Goal: Communication & Community: Answer question/provide support

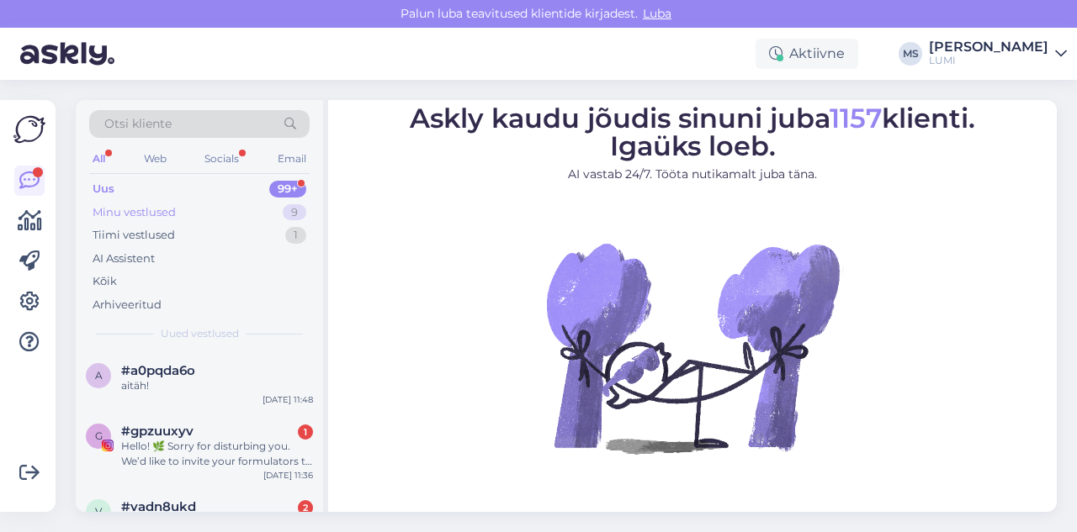
click at [154, 206] on div "Minu vestlused" at bounding box center [134, 212] width 83 height 17
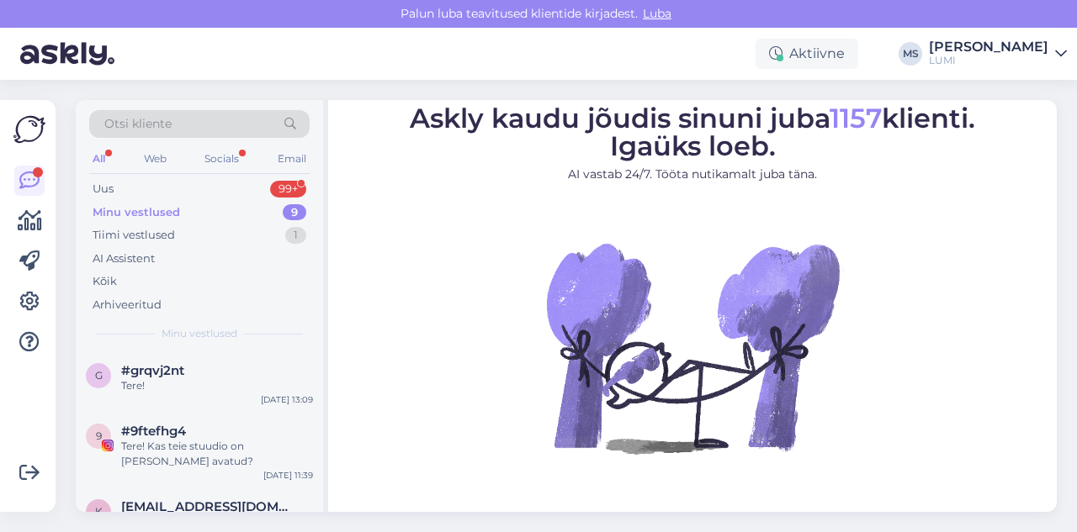
click at [147, 218] on div "Minu vestlused" at bounding box center [136, 212] width 87 height 17
click at [156, 197] on div "Uus 99+" at bounding box center [199, 189] width 220 height 24
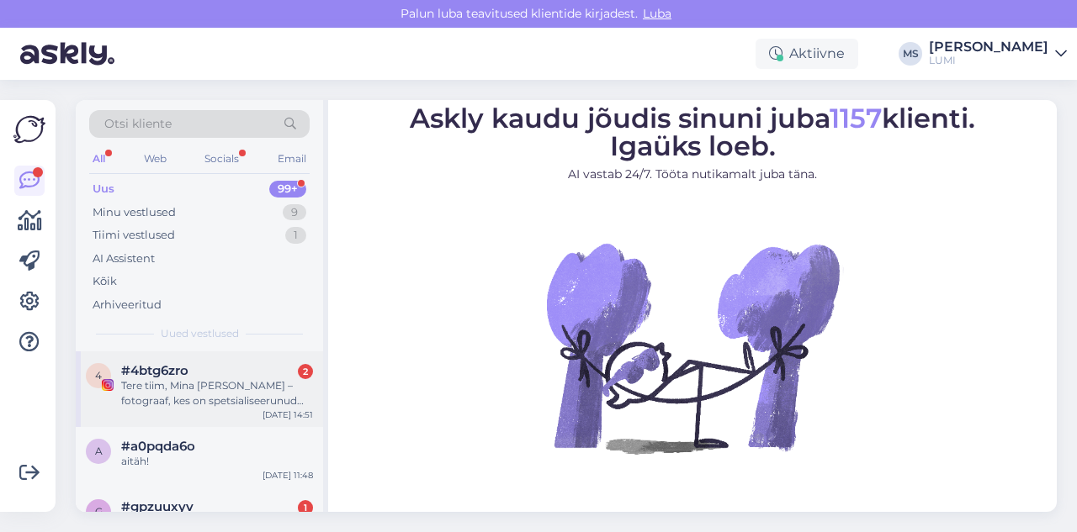
click at [231, 408] on div "Tere tiim, Mina [PERSON_NAME] – fotograaf, kes on spetsialiseerunud [PERSON_NAM…" at bounding box center [217, 394] width 192 height 30
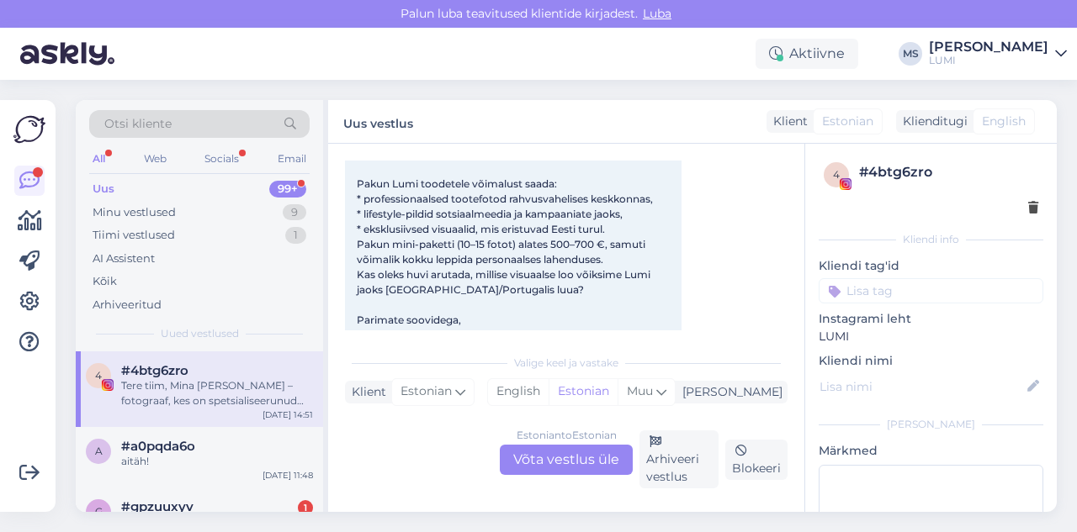
scroll to position [545, 0]
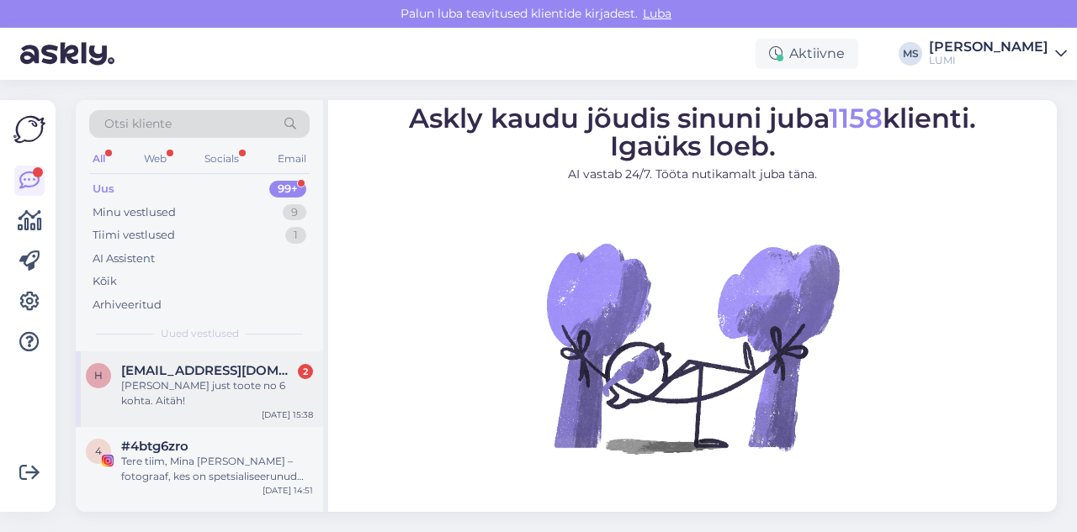
click at [212, 387] on div "Küsimus just toote no 6 kohta. Aitäh!" at bounding box center [217, 394] width 192 height 30
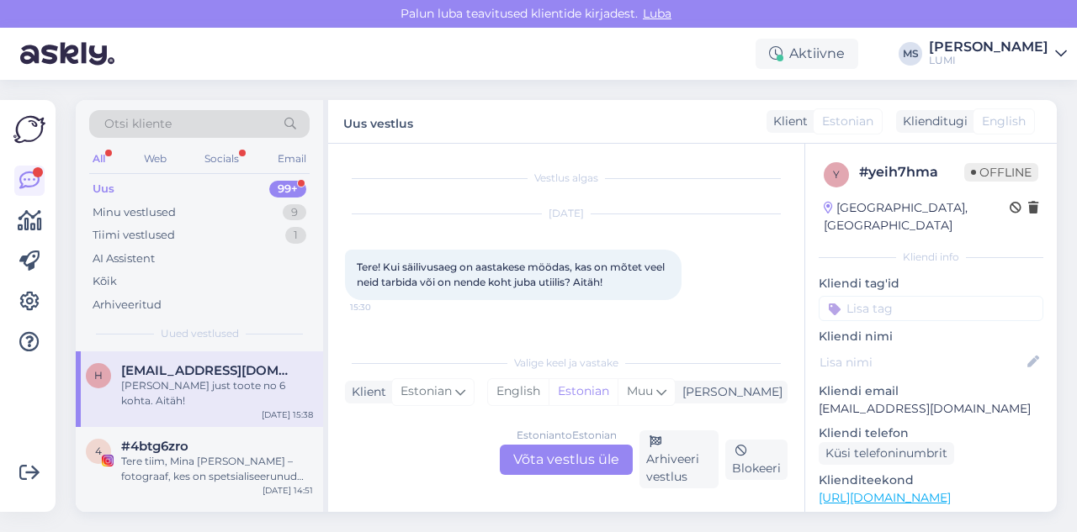
scroll to position [61, 0]
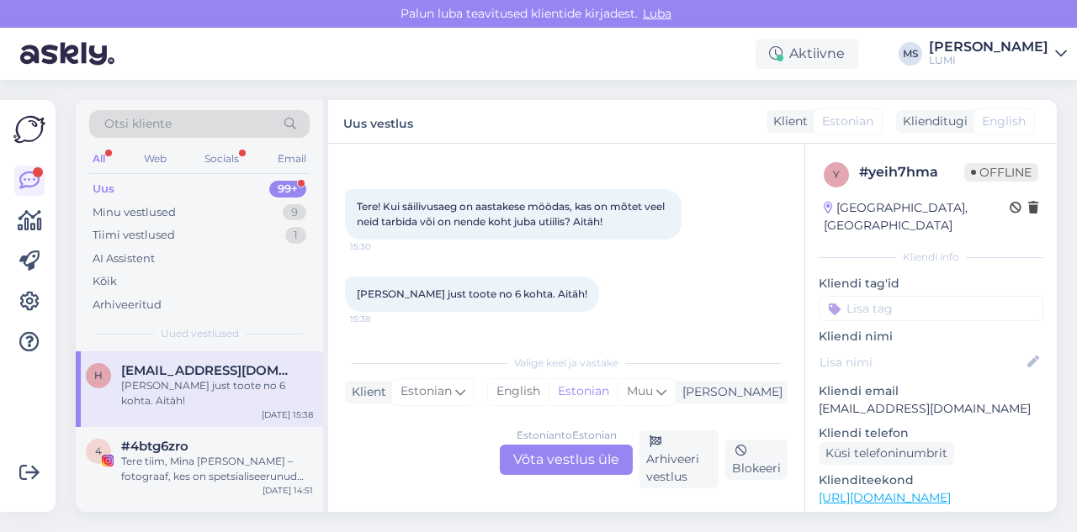
click at [540, 469] on div "Estonian to Estonian Võta vestlus üle" at bounding box center [566, 460] width 133 height 30
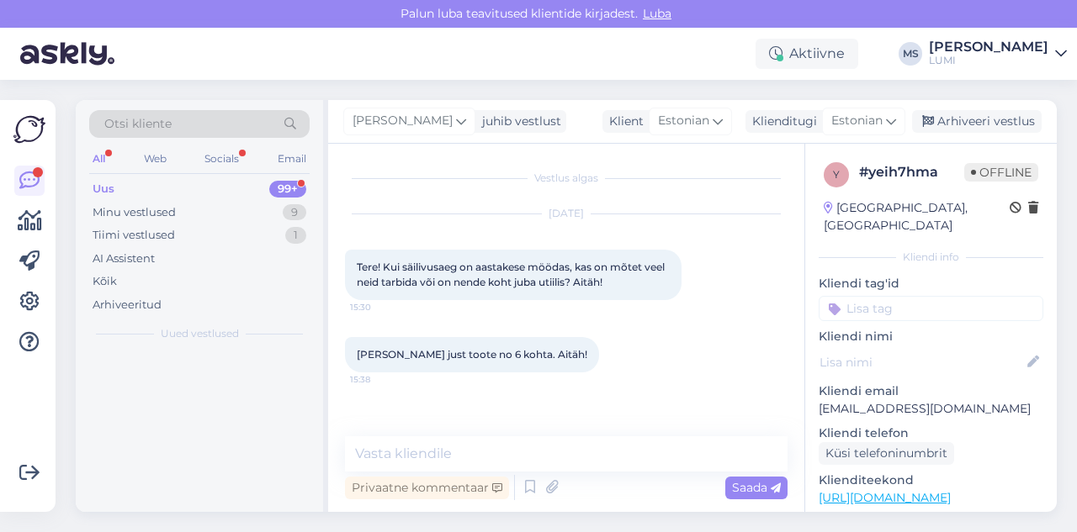
scroll to position [0, 0]
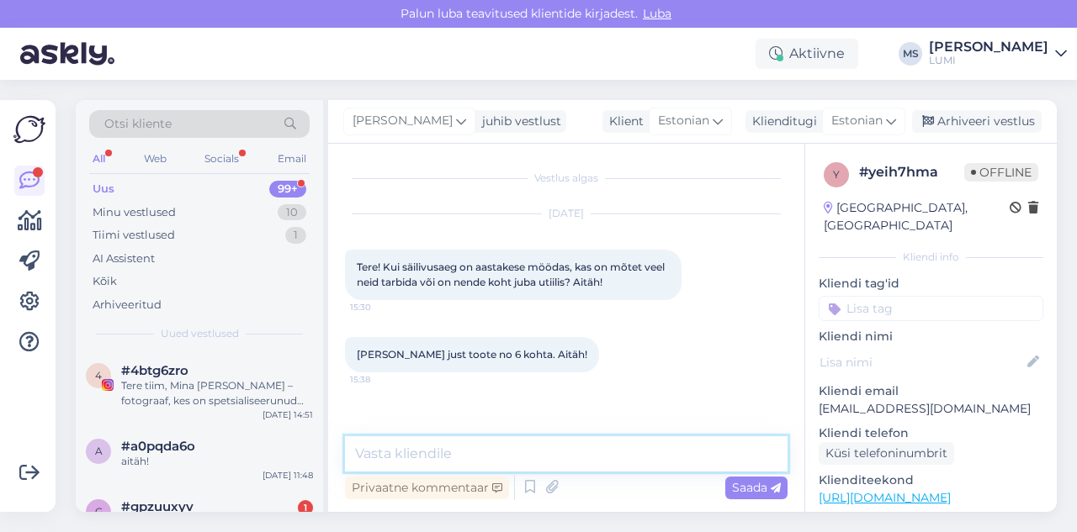
click at [503, 458] on textarea at bounding box center [566, 454] width 442 height 35
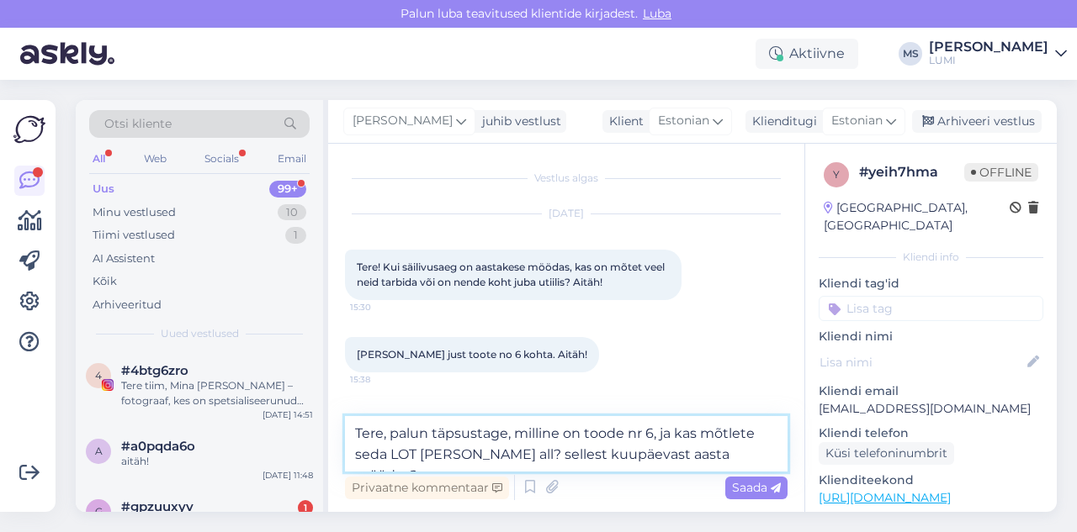
type textarea "Tere, palun täpsustage, milline on toode nr 6, ja kas mõtlete seda LOT nr toote…"
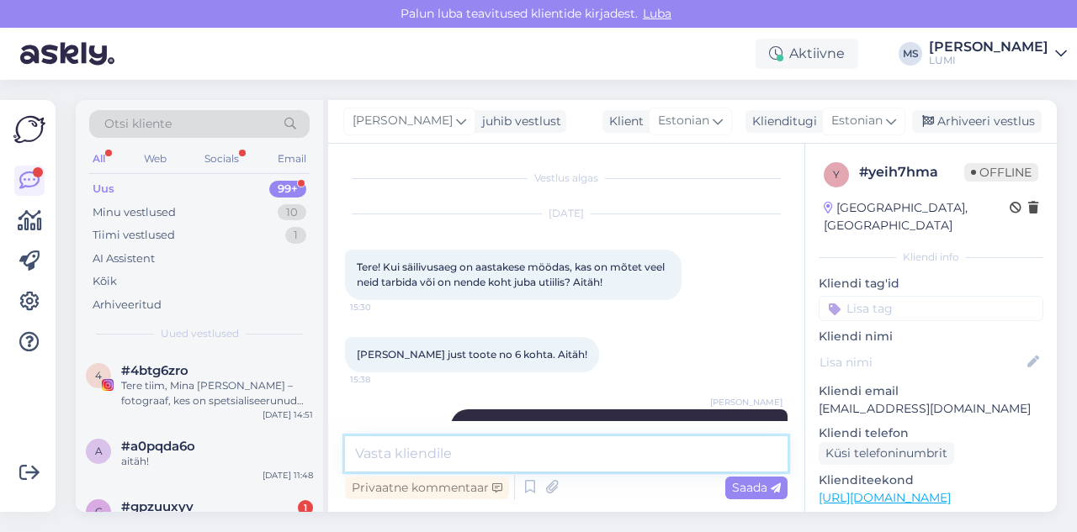
scroll to position [57, 0]
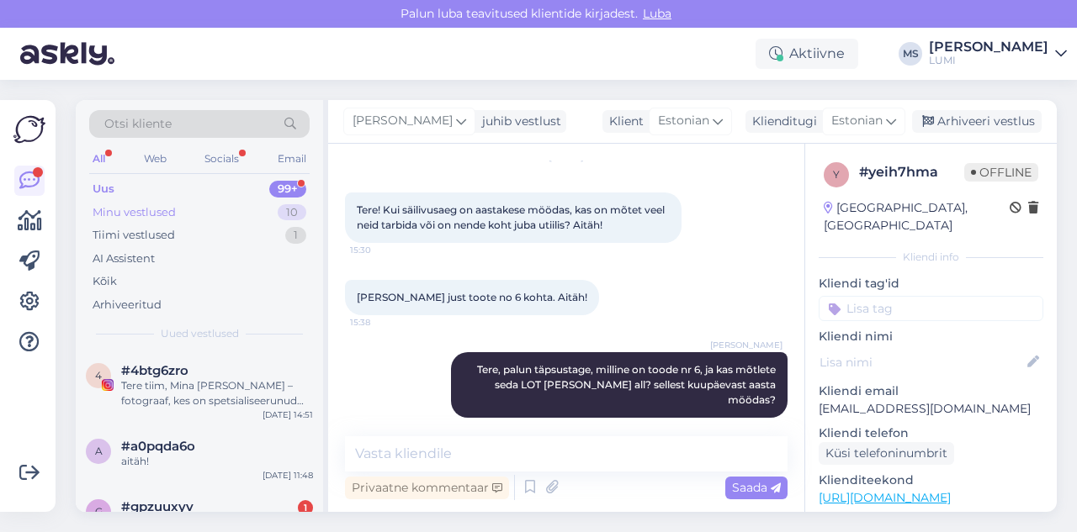
click at [132, 208] on div "Minu vestlused" at bounding box center [134, 212] width 83 height 17
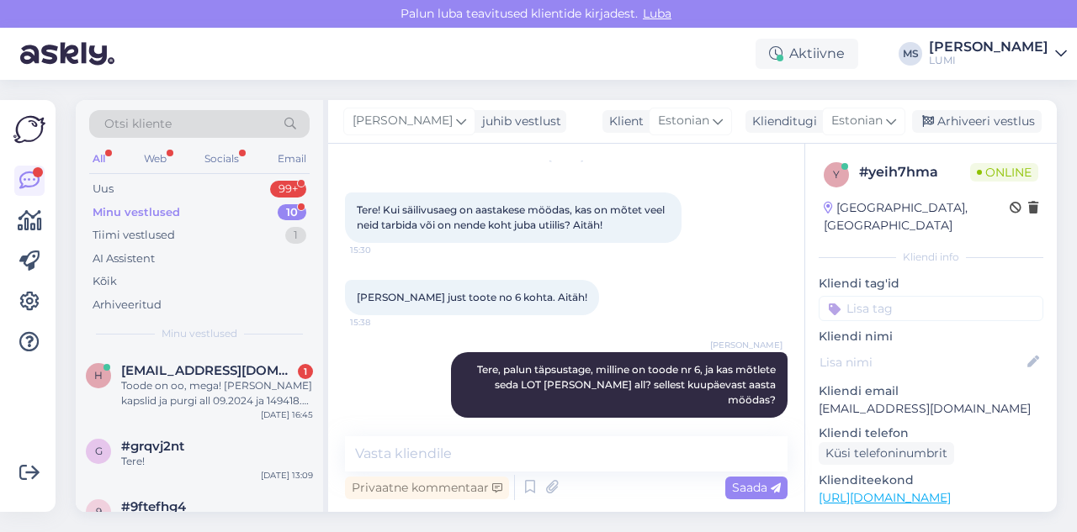
scroll to position [145, 0]
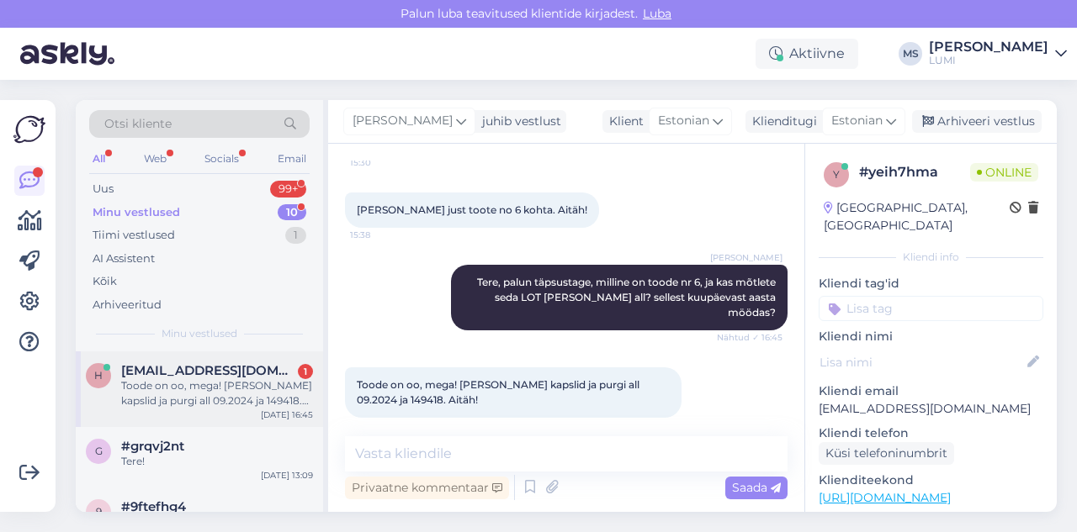
click at [246, 397] on div "Toode on oo, mega! Kanepiõli kapslid ja purgi all 09.2024 ja 149418. Aitäh!" at bounding box center [217, 394] width 192 height 30
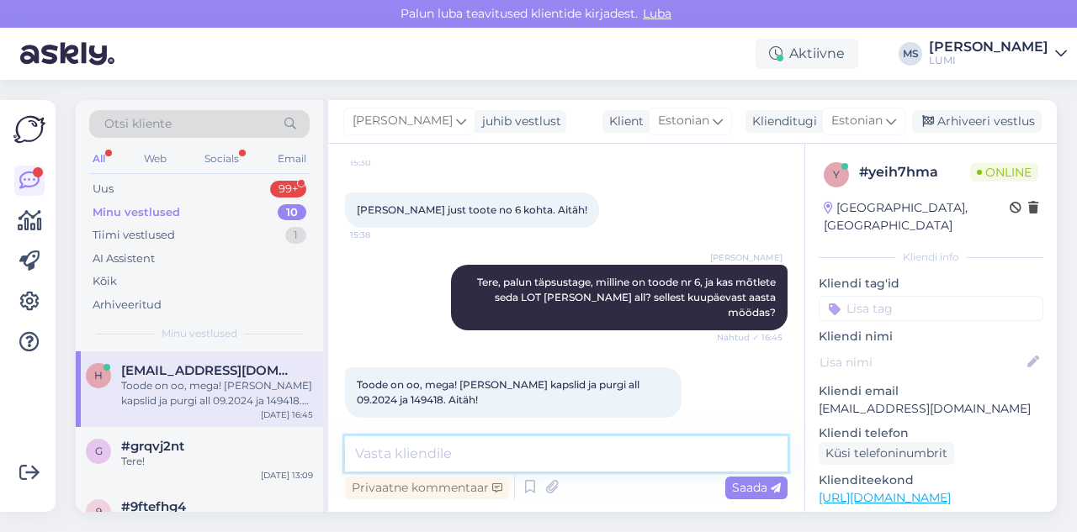
click at [394, 457] on textarea at bounding box center [566, 454] width 442 height 35
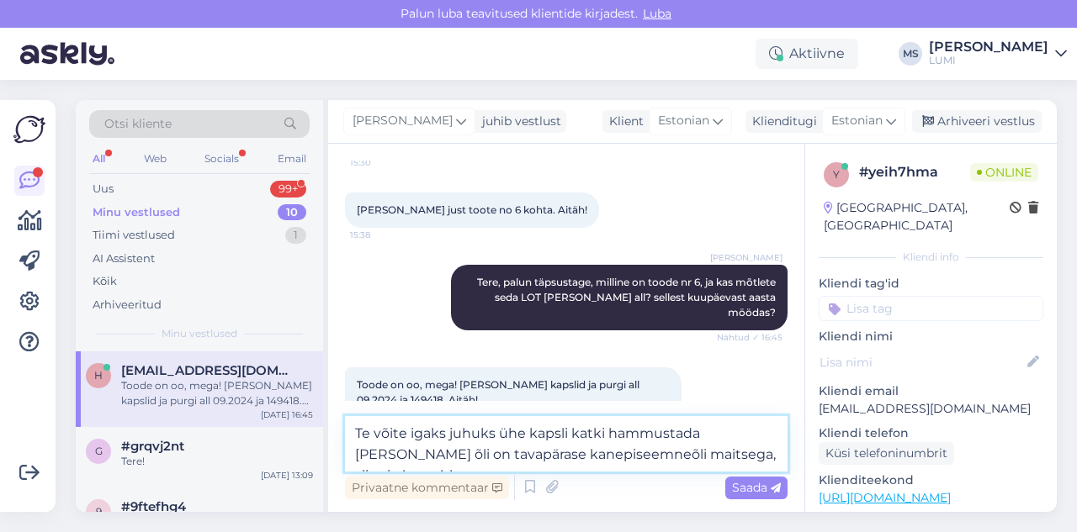
type textarea "Te võite igaks juhuks ühe kapsli katki hammustada ja kui õli on tavapärase kane…"
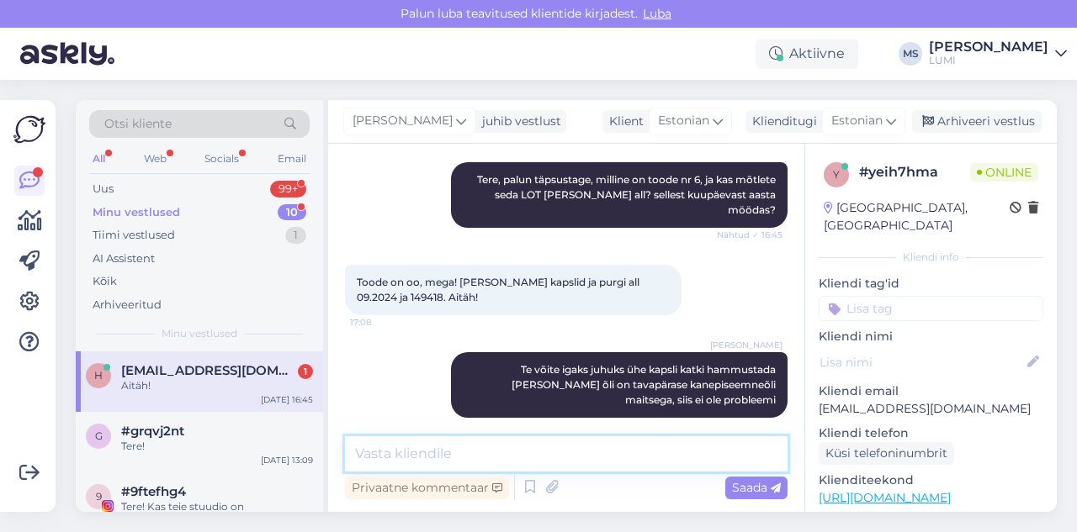
scroll to position [320, 0]
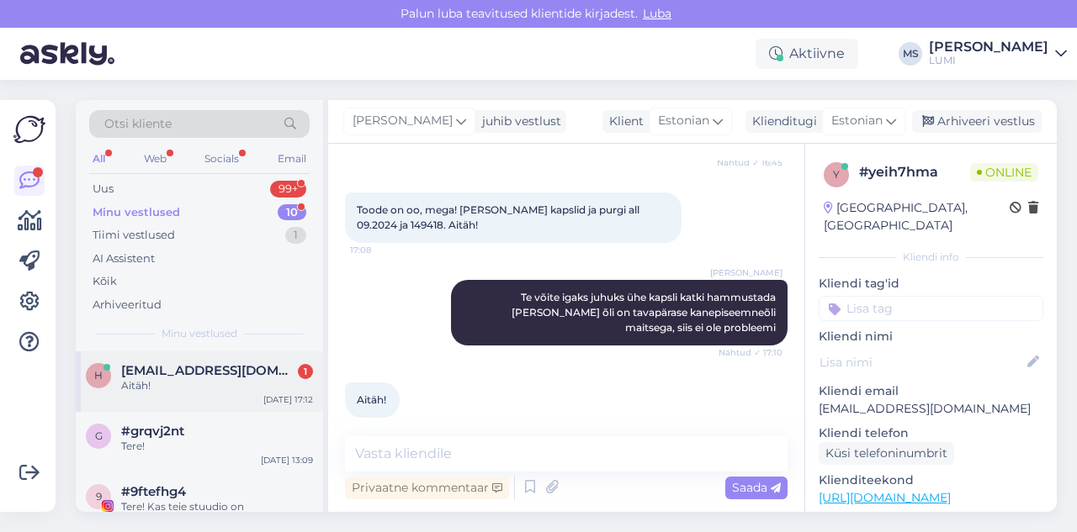
click at [190, 369] on span "[EMAIL_ADDRESS][DOMAIN_NAME]" at bounding box center [208, 370] width 175 height 15
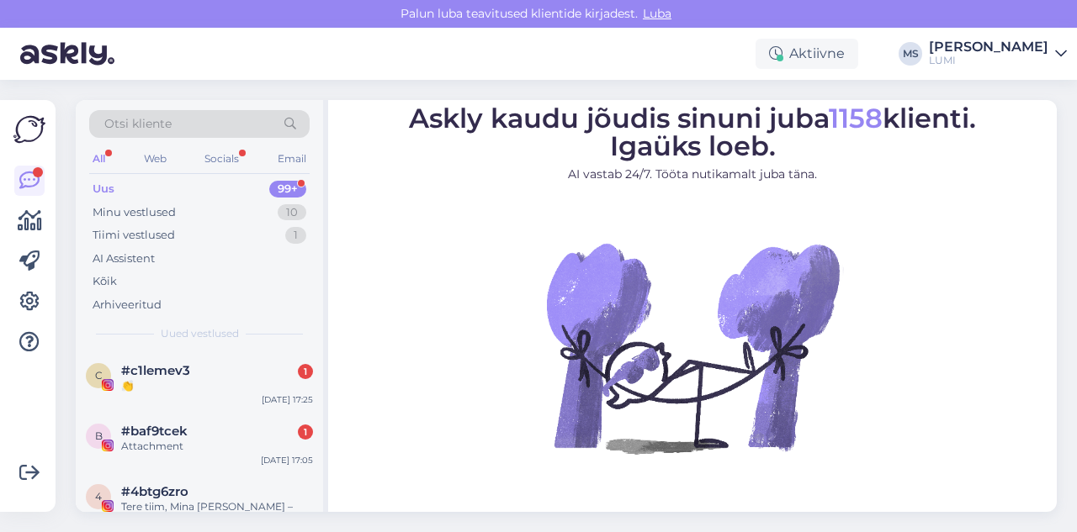
click at [785, 45] on div "Aktiivne MS [PERSON_NAME]" at bounding box center [538, 54] width 1077 height 52
click at [153, 214] on div "Minu vestlused" at bounding box center [134, 212] width 83 height 17
